Goal: Information Seeking & Learning: Learn about a topic

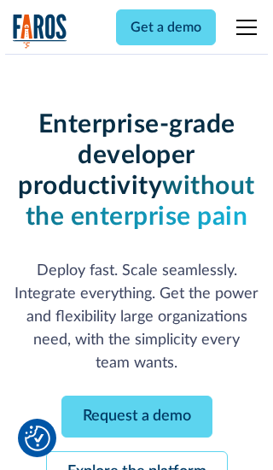
scroll to position [181, 0]
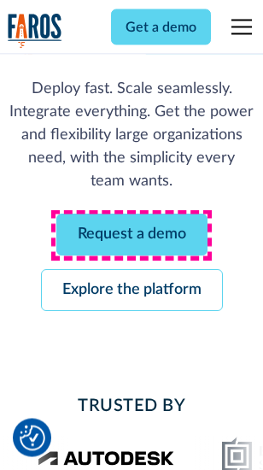
click at [131, 236] on link "Request a demo" at bounding box center [131, 235] width 151 height 42
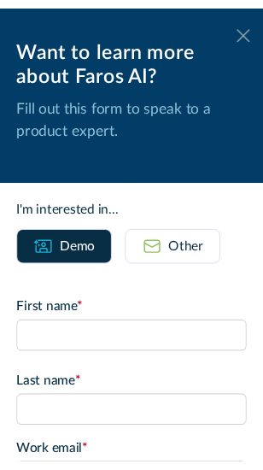
scroll to position [0, 0]
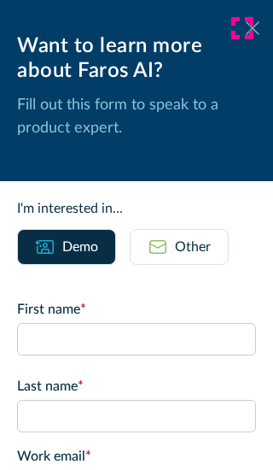
click at [246, 28] on icon at bounding box center [253, 27] width 14 height 13
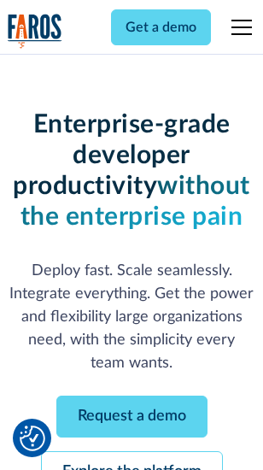
scroll to position [236, 0]
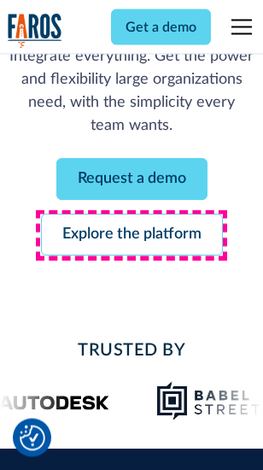
click at [131, 236] on link "Explore the platform" at bounding box center [132, 235] width 182 height 42
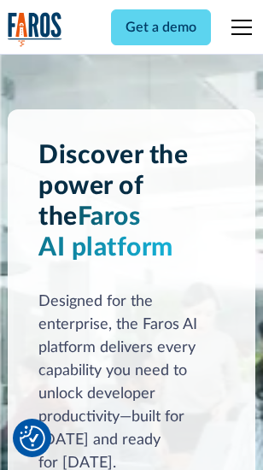
scroll to position [13006, 0]
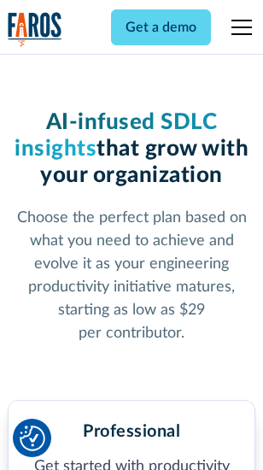
scroll to position [2680, 0]
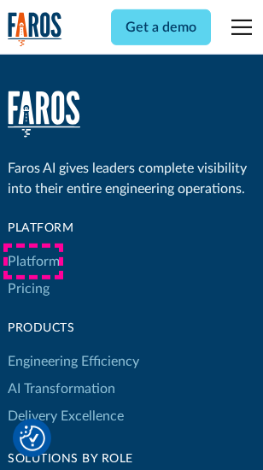
click at [33, 261] on link "Platform" at bounding box center [34, 261] width 52 height 27
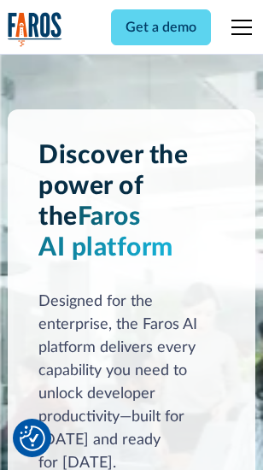
scroll to position [13554, 0]
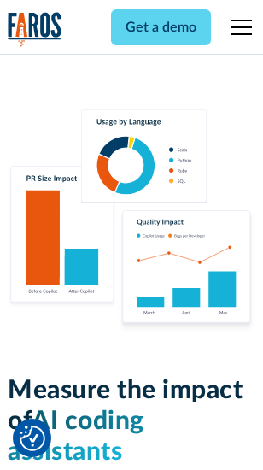
scroll to position [10659, 0]
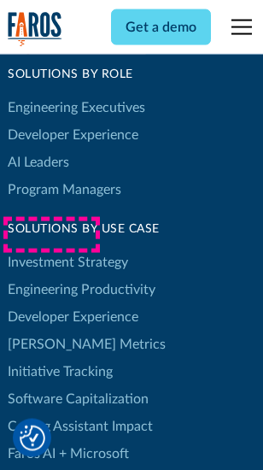
click at [51, 330] on link "[PERSON_NAME] Metrics" at bounding box center [87, 343] width 158 height 27
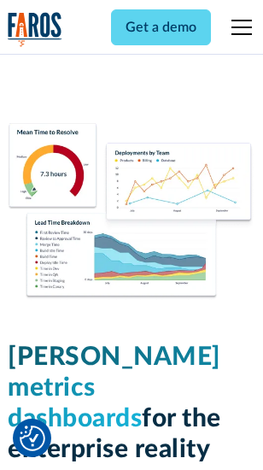
scroll to position [7559, 0]
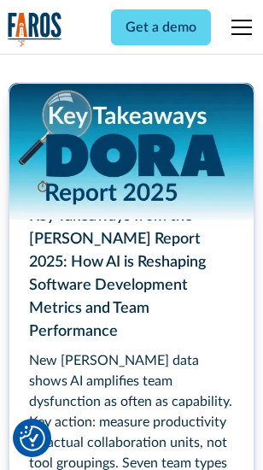
scroll to position [7818, 0]
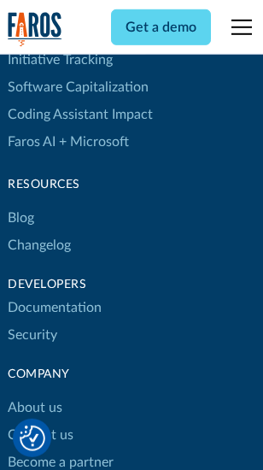
click at [39, 235] on link "Changelog" at bounding box center [39, 244] width 63 height 27
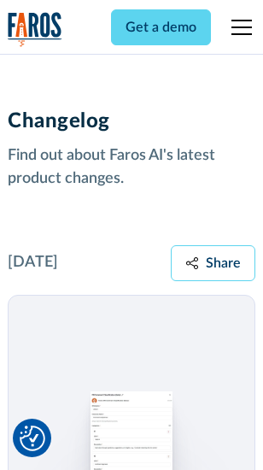
scroll to position [20937, 0]
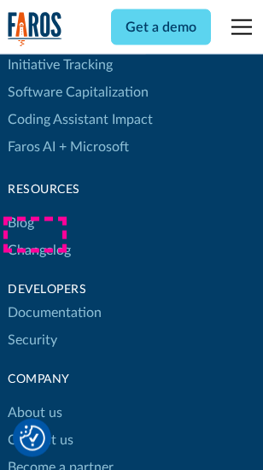
click at [34, 399] on link "About us" at bounding box center [35, 412] width 55 height 27
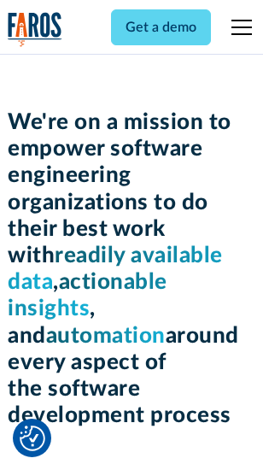
scroll to position [5905, 0]
